Goal: Obtain resource: Obtain resource

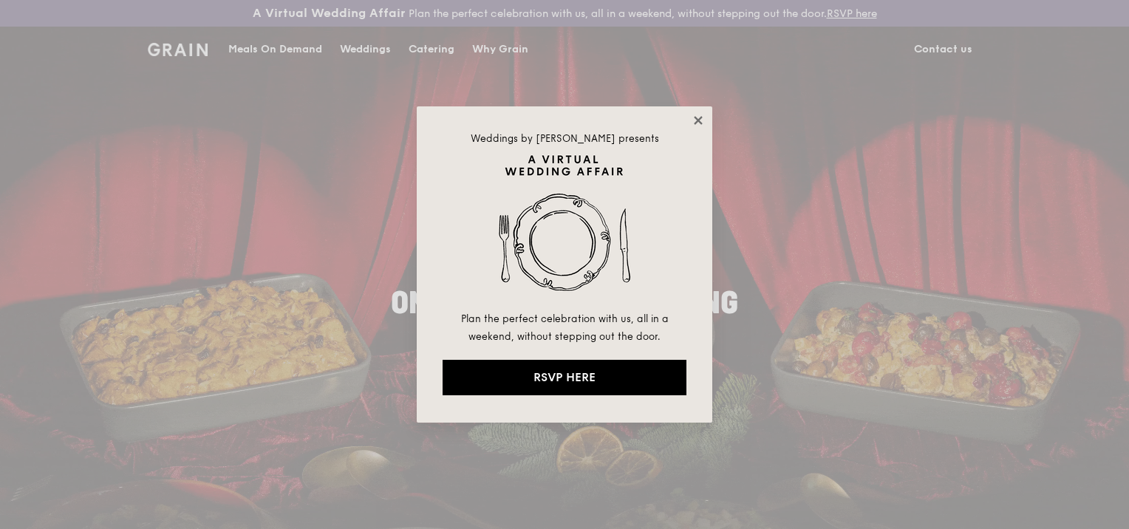
click at [694, 117] on icon at bounding box center [698, 120] width 13 height 13
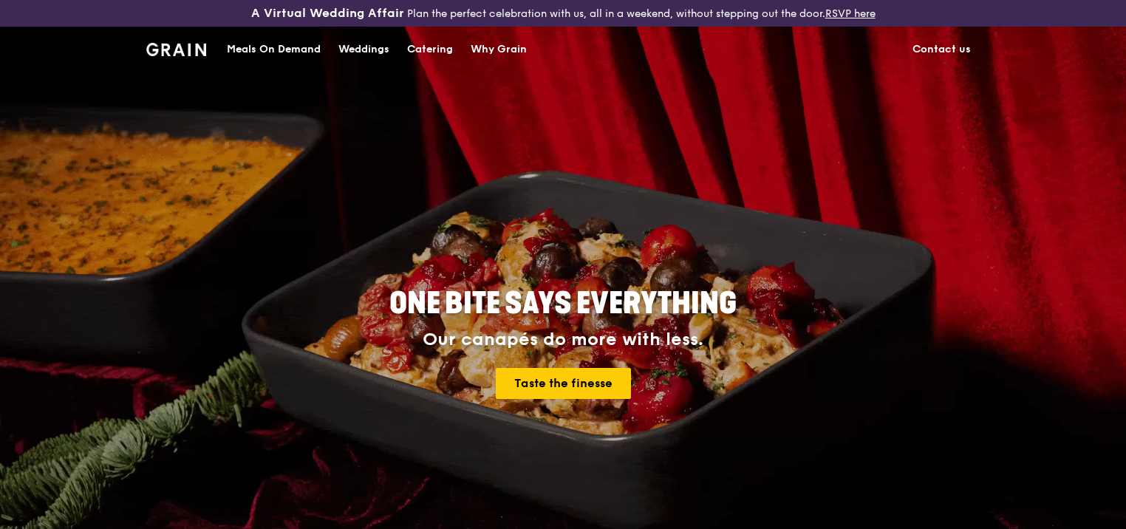
click at [437, 46] on div "Catering" at bounding box center [430, 49] width 46 height 44
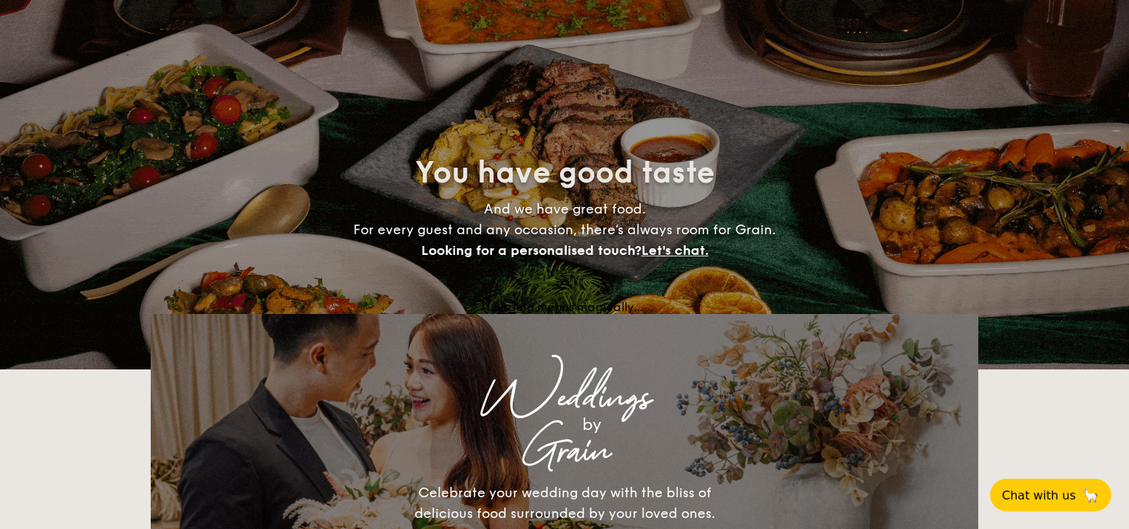
select select
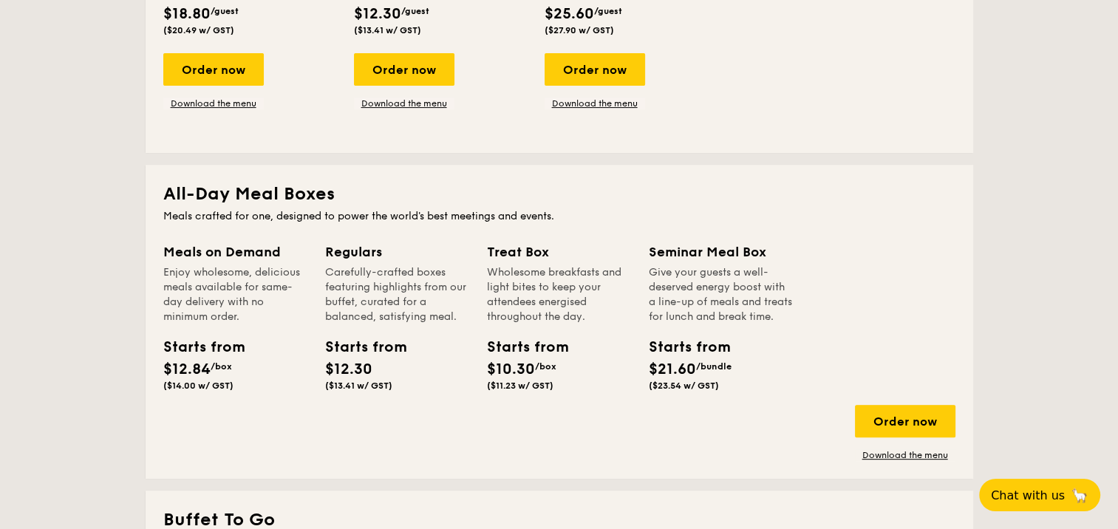
scroll to position [517, 0]
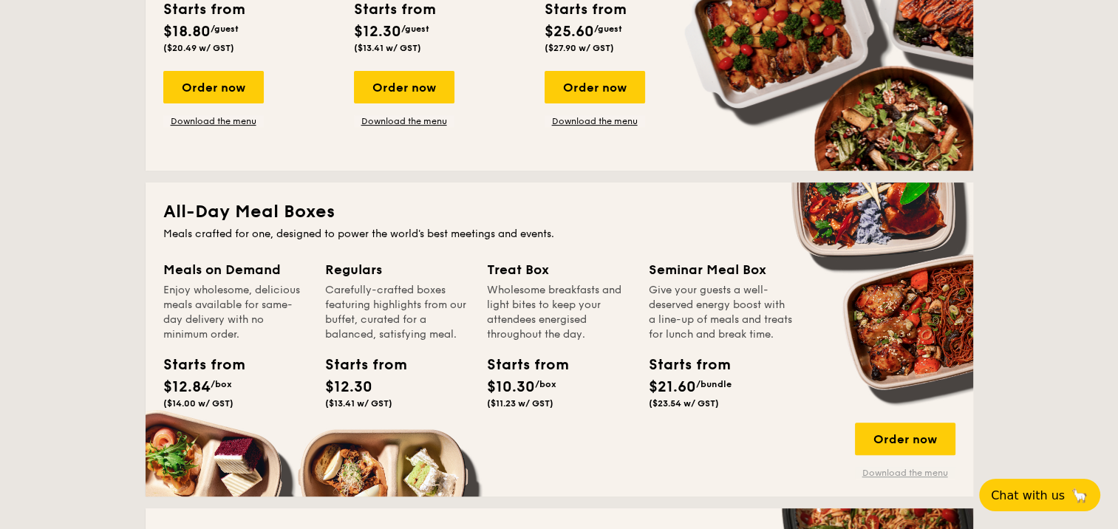
click at [895, 476] on link "Download the menu" at bounding box center [905, 473] width 100 height 12
